Goal: Task Accomplishment & Management: Use online tool/utility

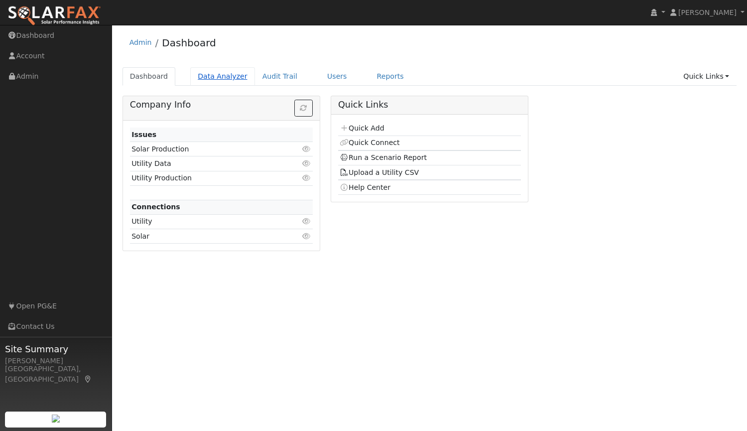
click at [224, 73] on link "Data Analyzer" at bounding box center [222, 76] width 65 height 18
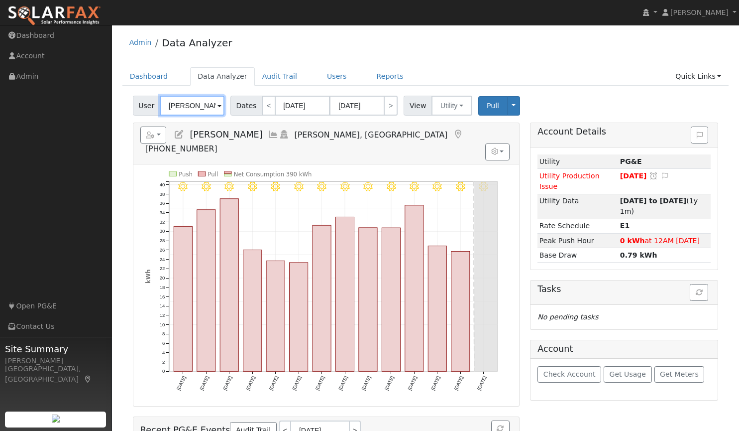
drag, startPoint x: 212, startPoint y: 106, endPoint x: 136, endPoint y: 107, distance: 75.7
click at [136, 107] on div "User [PERSON_NAME]" at bounding box center [180, 106] width 94 height 20
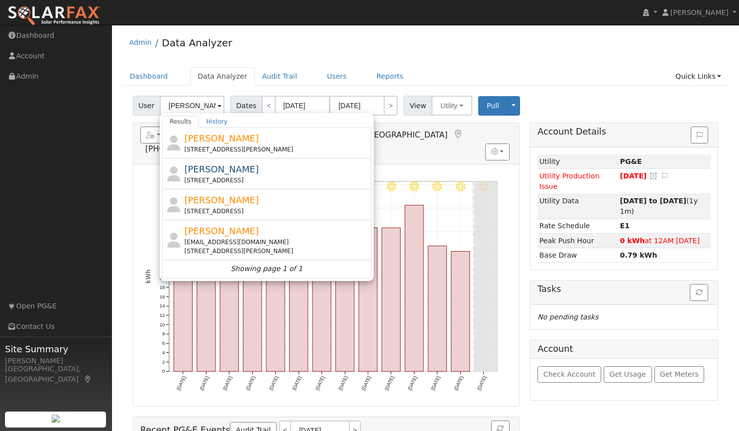
click at [366, 42] on div "Admin Data Analyzer" at bounding box center [426, 45] width 607 height 30
type input "[PERSON_NAME]"
